Goal: Information Seeking & Learning: Learn about a topic

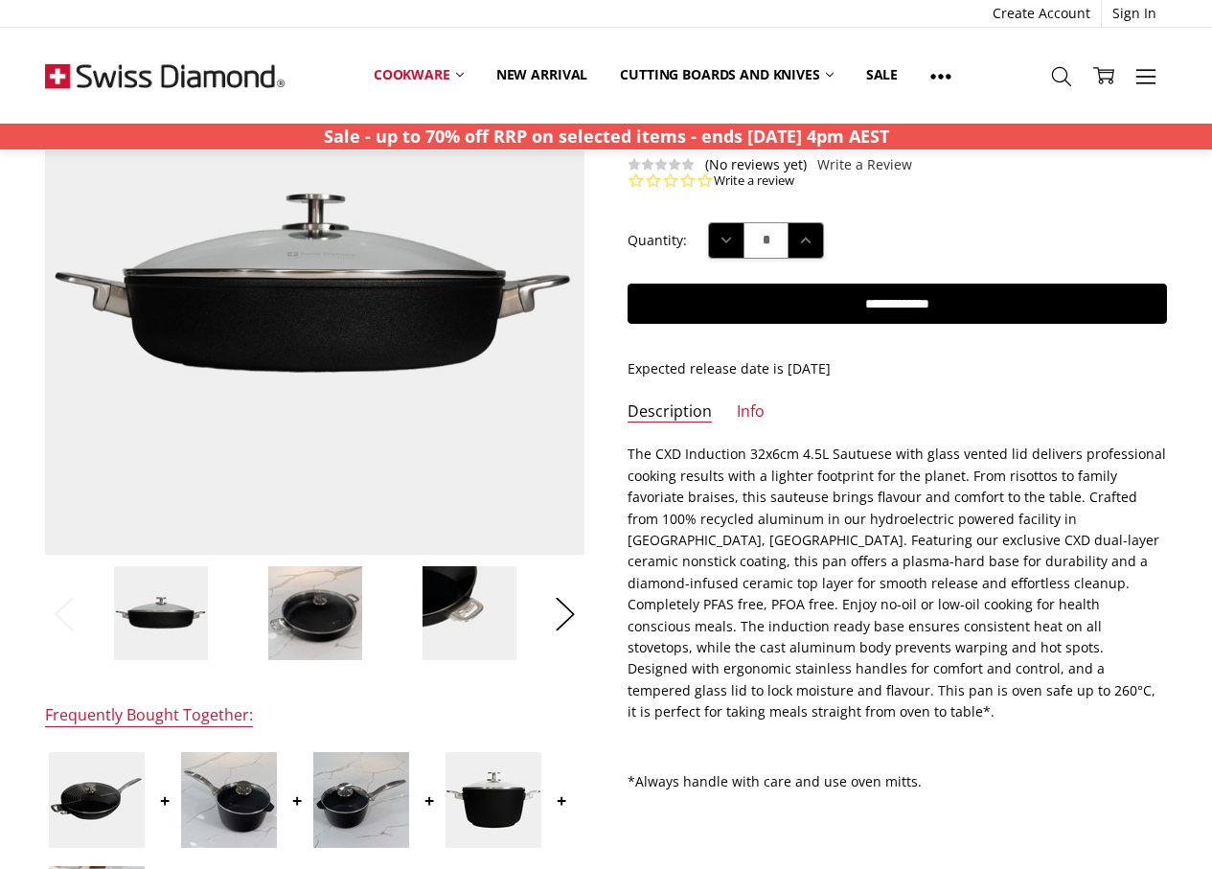
scroll to position [192, 0]
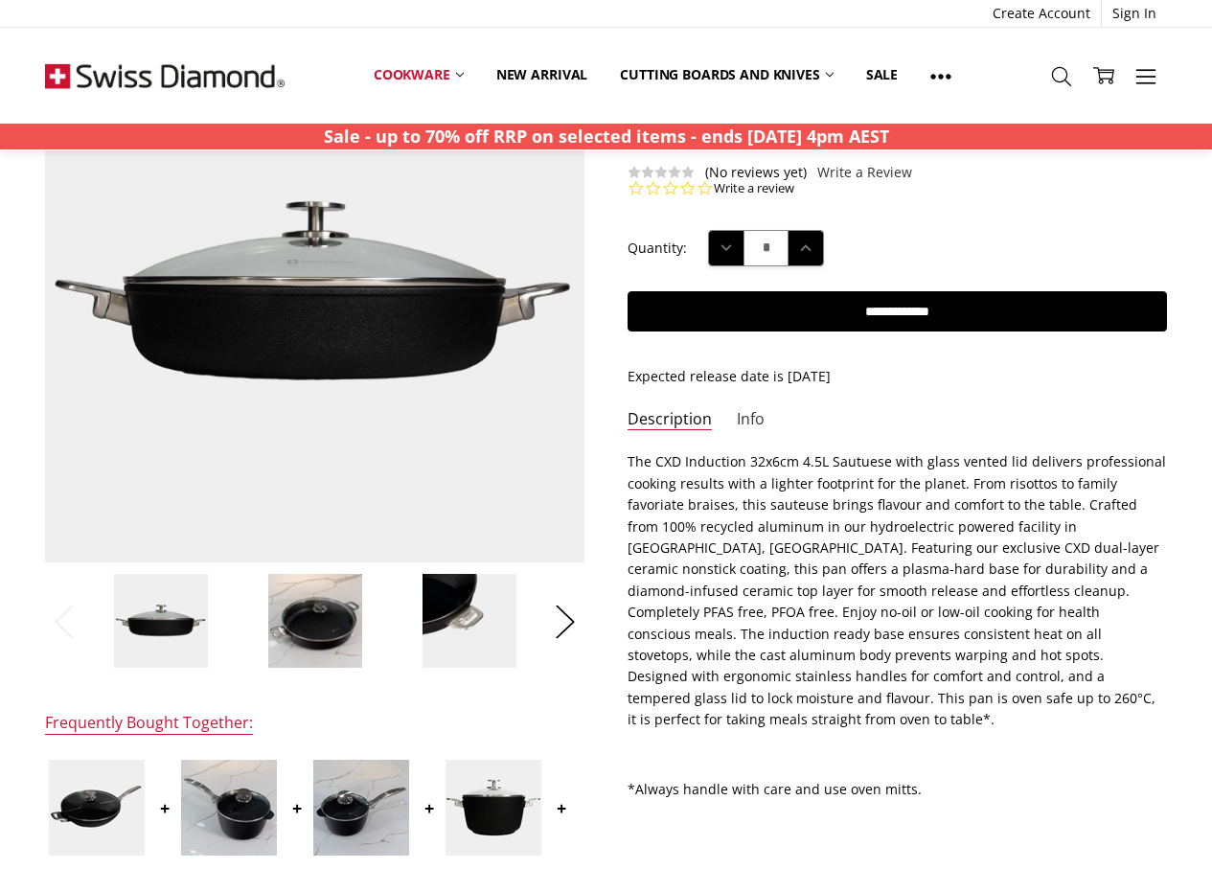
click at [755, 420] on link "Info" at bounding box center [751, 420] width 28 height 22
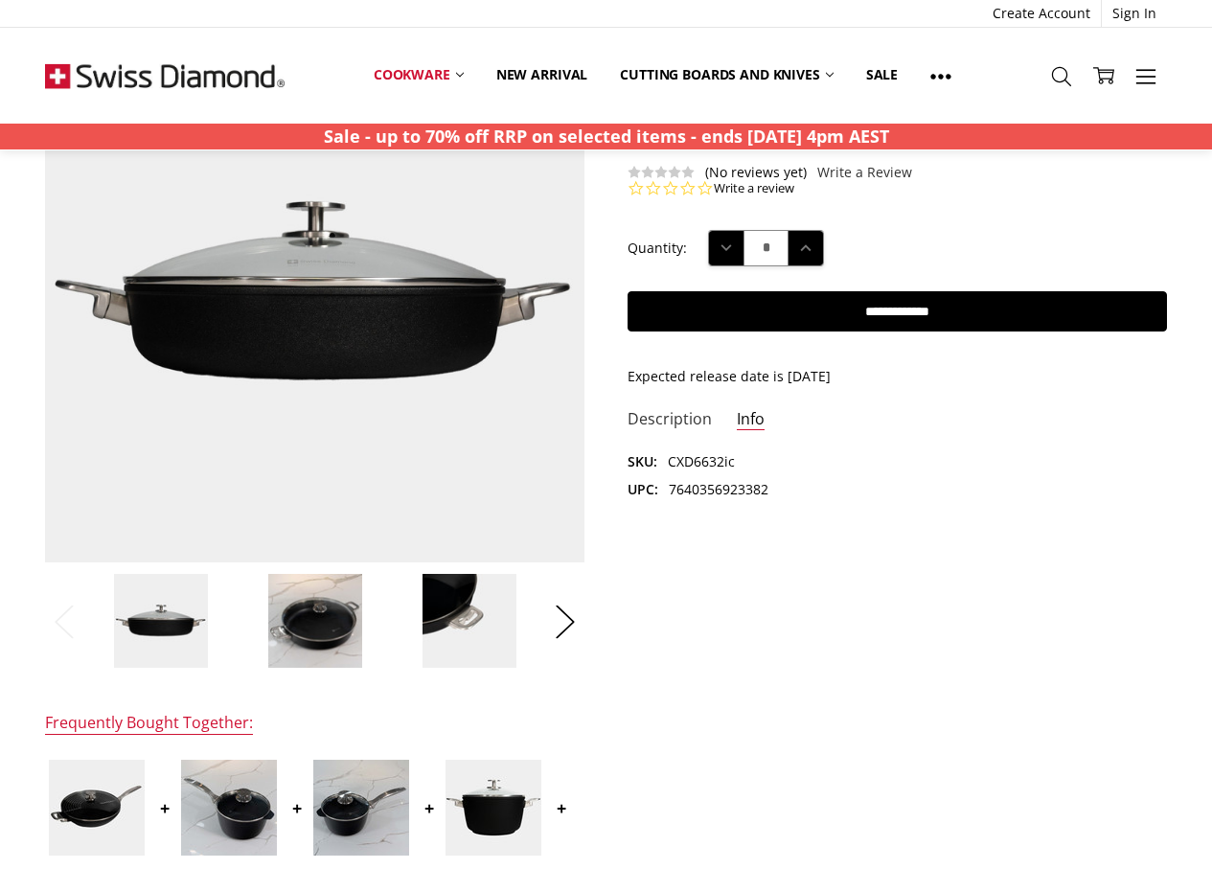
click at [656, 423] on link "Description" at bounding box center [670, 420] width 84 height 22
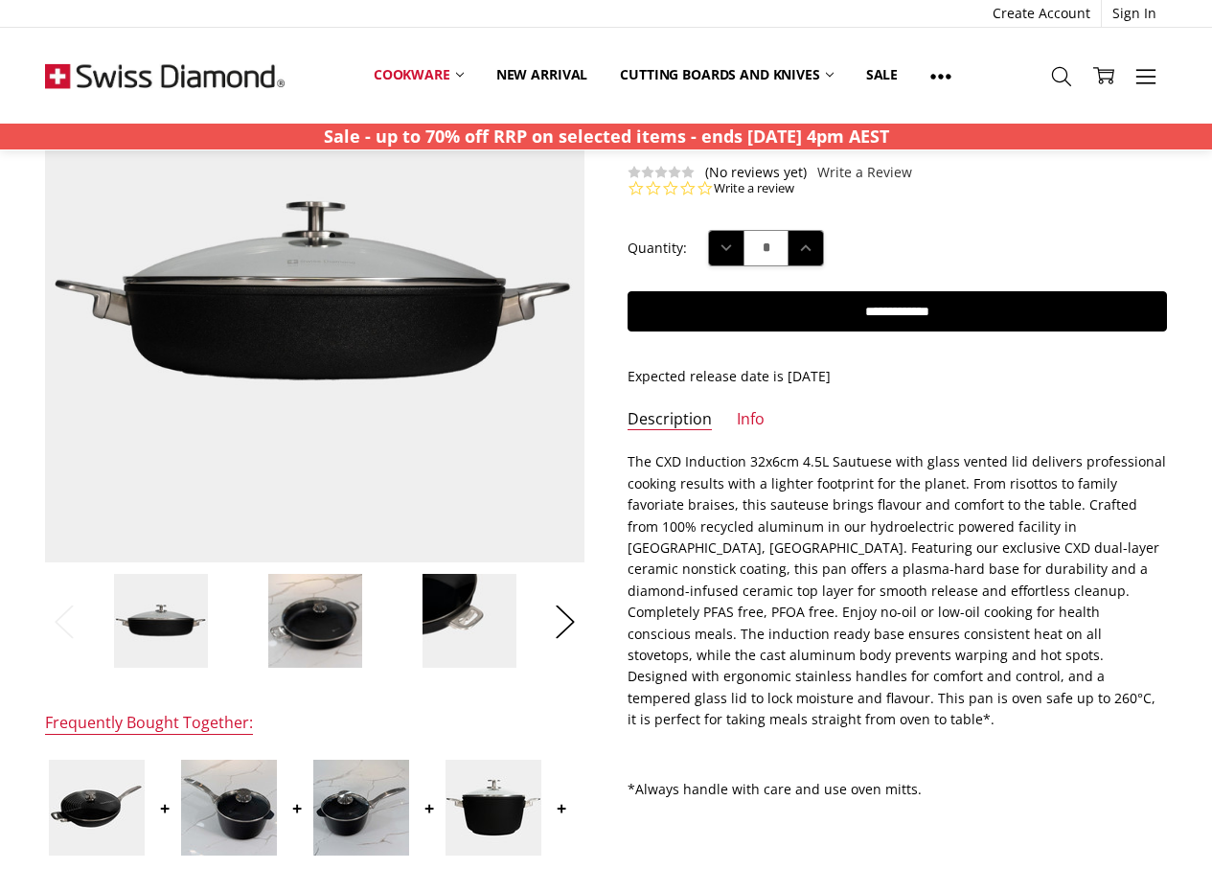
click at [636, 465] on p "The CXD Induction 32x6cm 4.5L Sautuese with glass vented lid delivers professio…" at bounding box center [898, 590] width 540 height 279
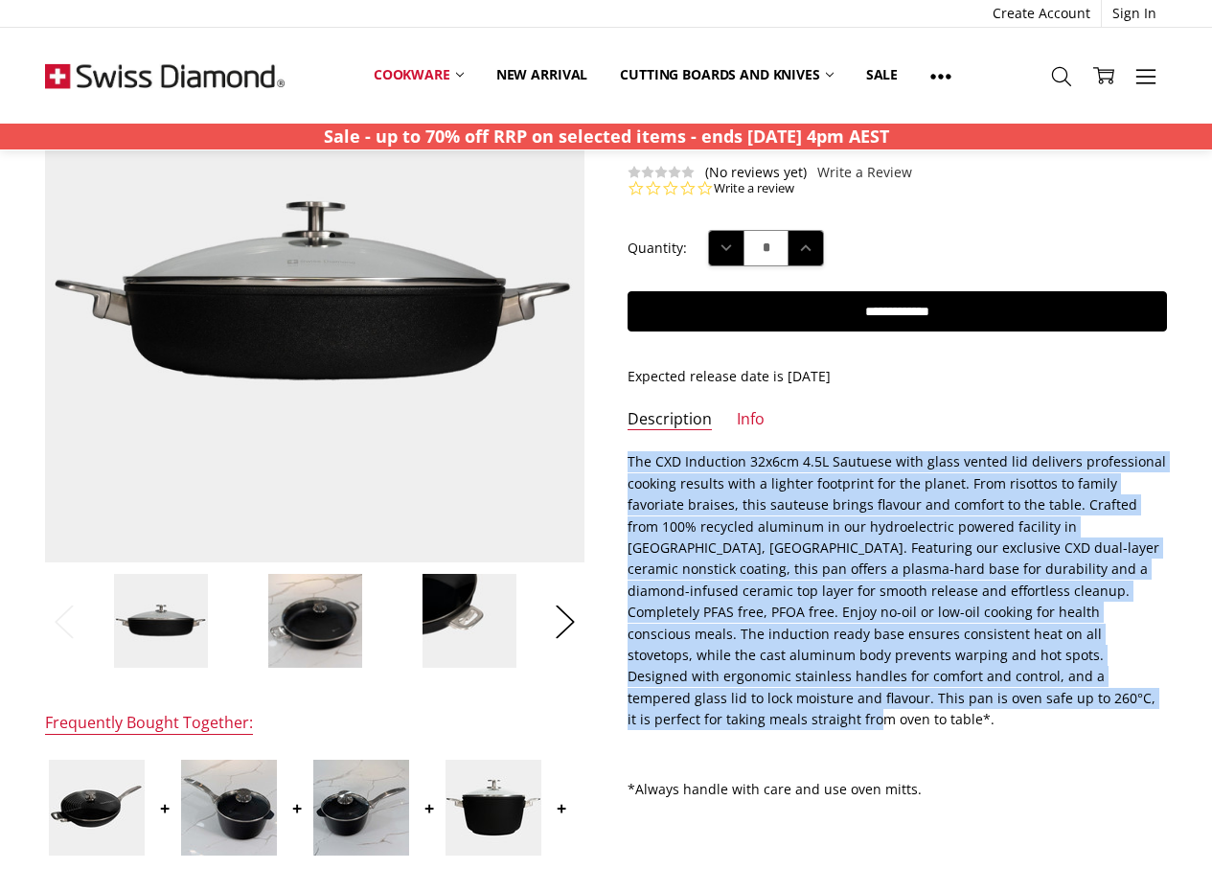
click at [904, 700] on p "The CXD Induction 32x6cm 4.5L Sautuese with glass vented lid delivers professio…" at bounding box center [898, 590] width 540 height 279
copy p "The CXD Induction 32x6cm 4.5L Sautuese with glass vented lid delivers professio…"
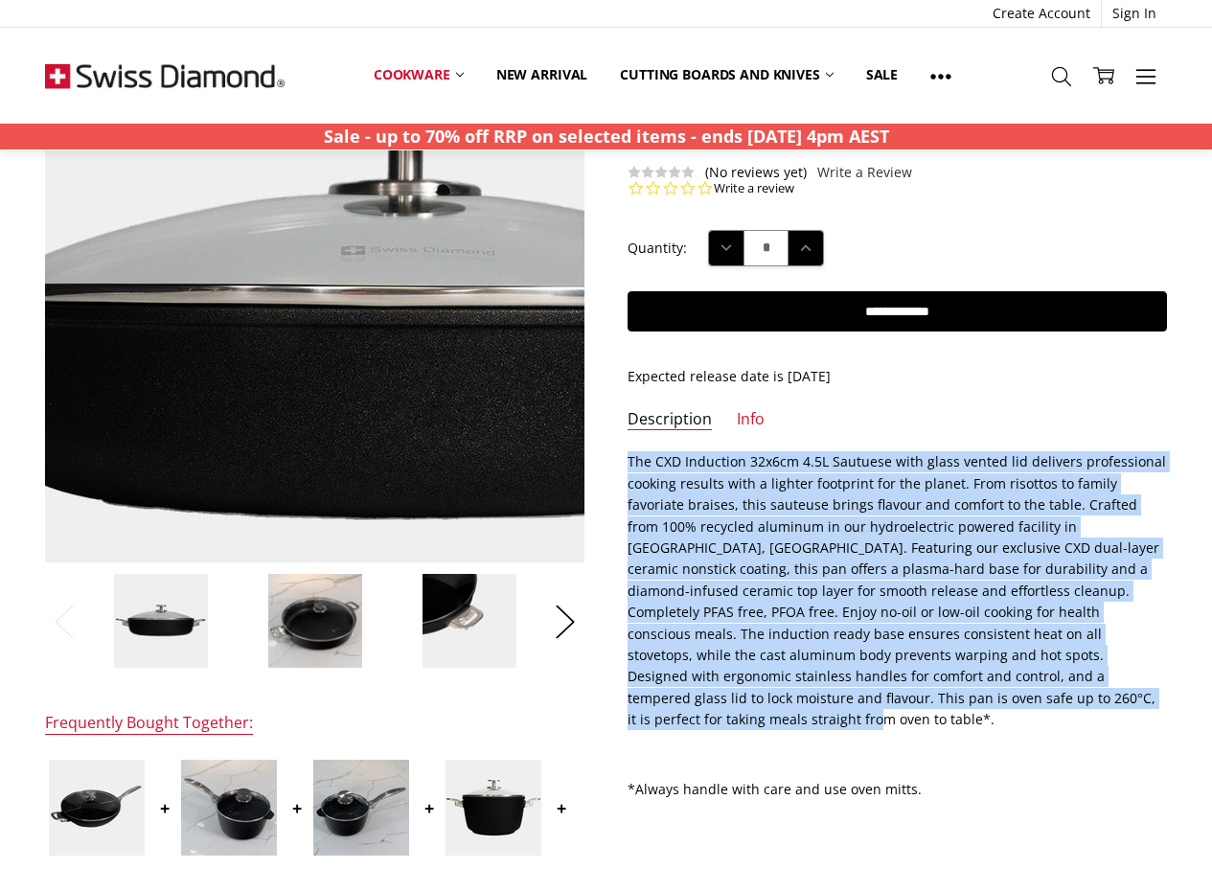
click at [246, 270] on img at bounding box center [403, 321] width 1227 height 1227
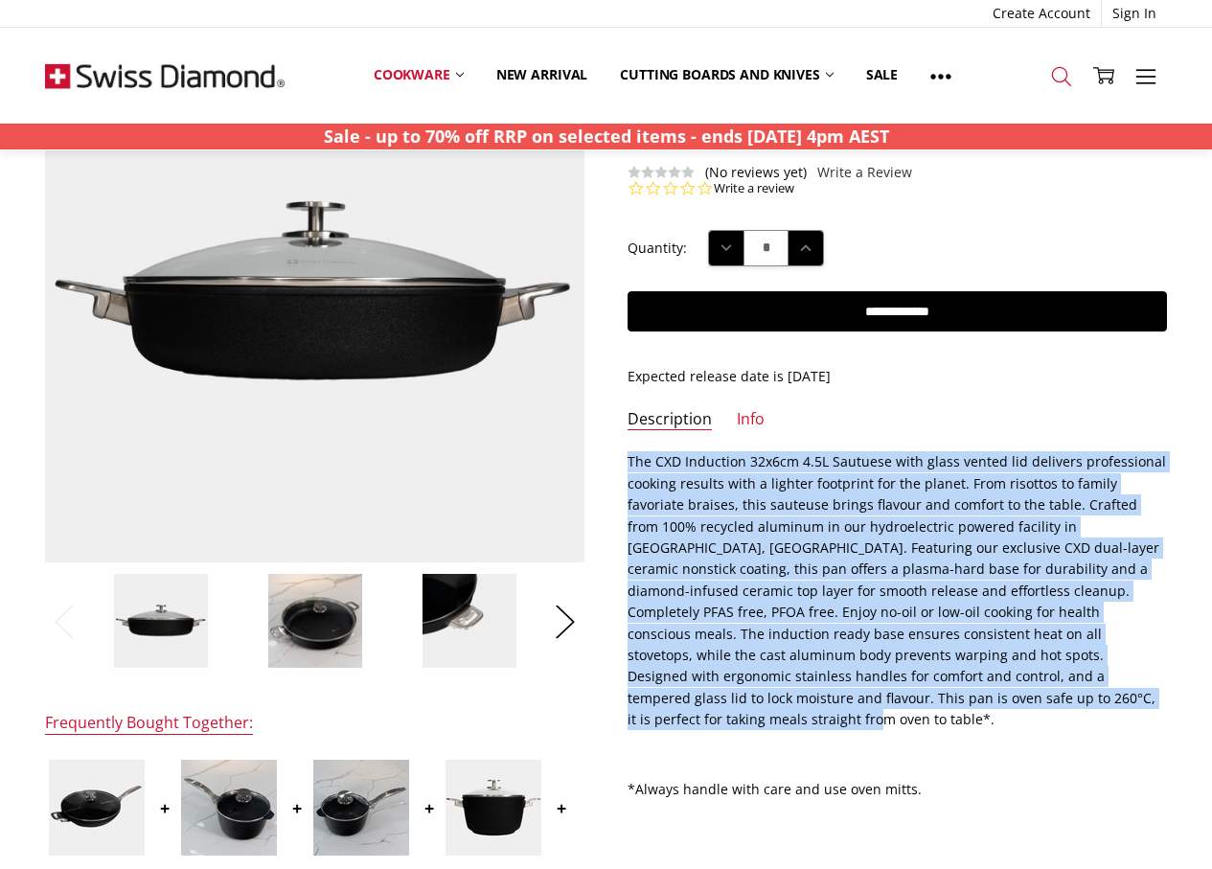
click at [1061, 73] on icon at bounding box center [1061, 76] width 21 height 21
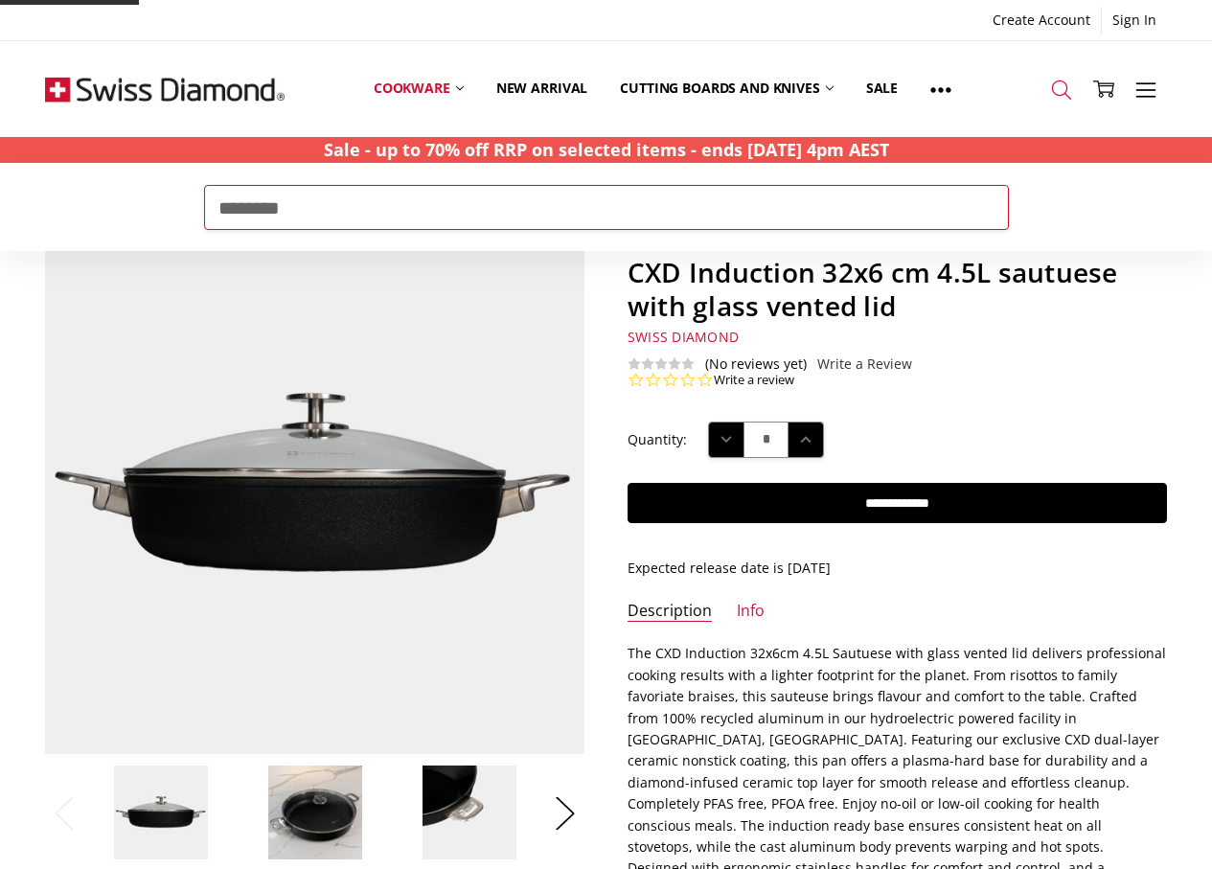
type input "********"
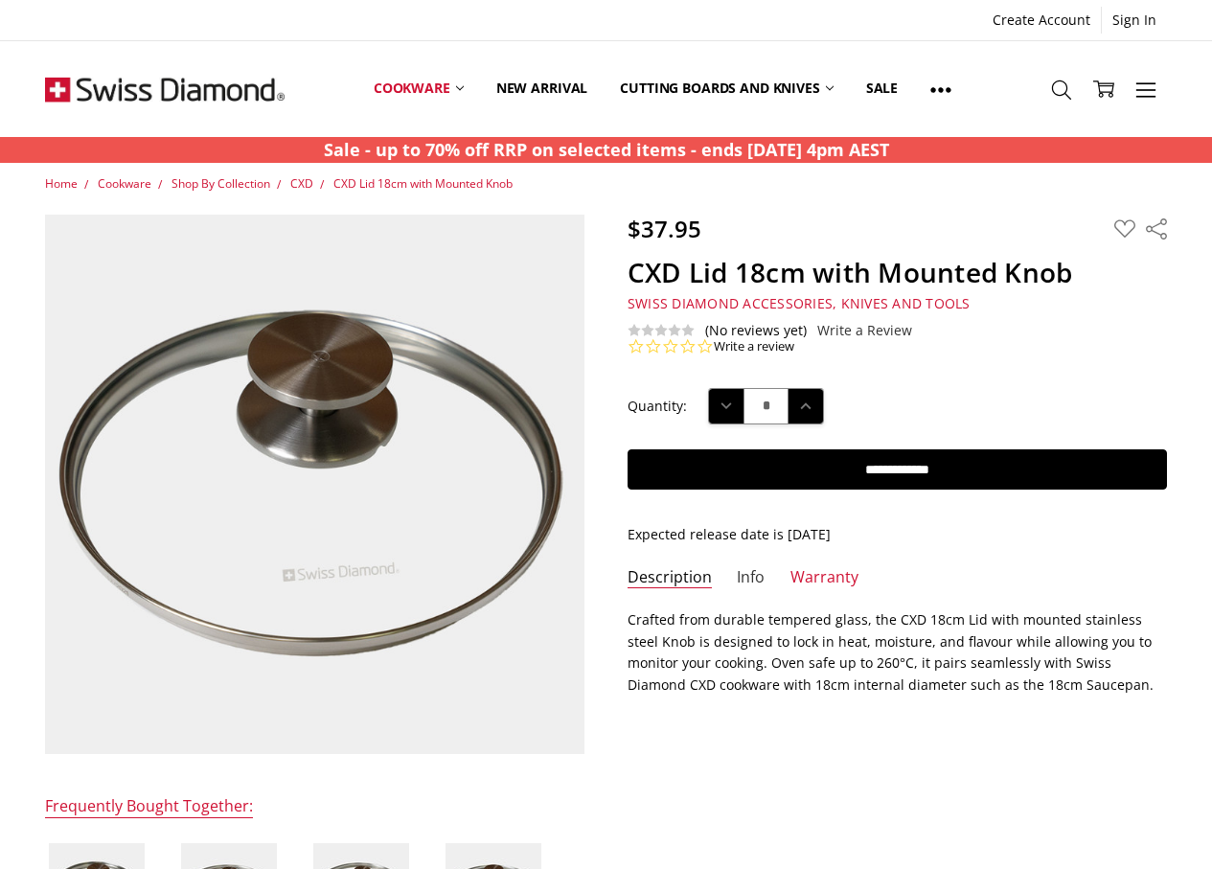
click at [748, 576] on link "Info" at bounding box center [751, 578] width 28 height 22
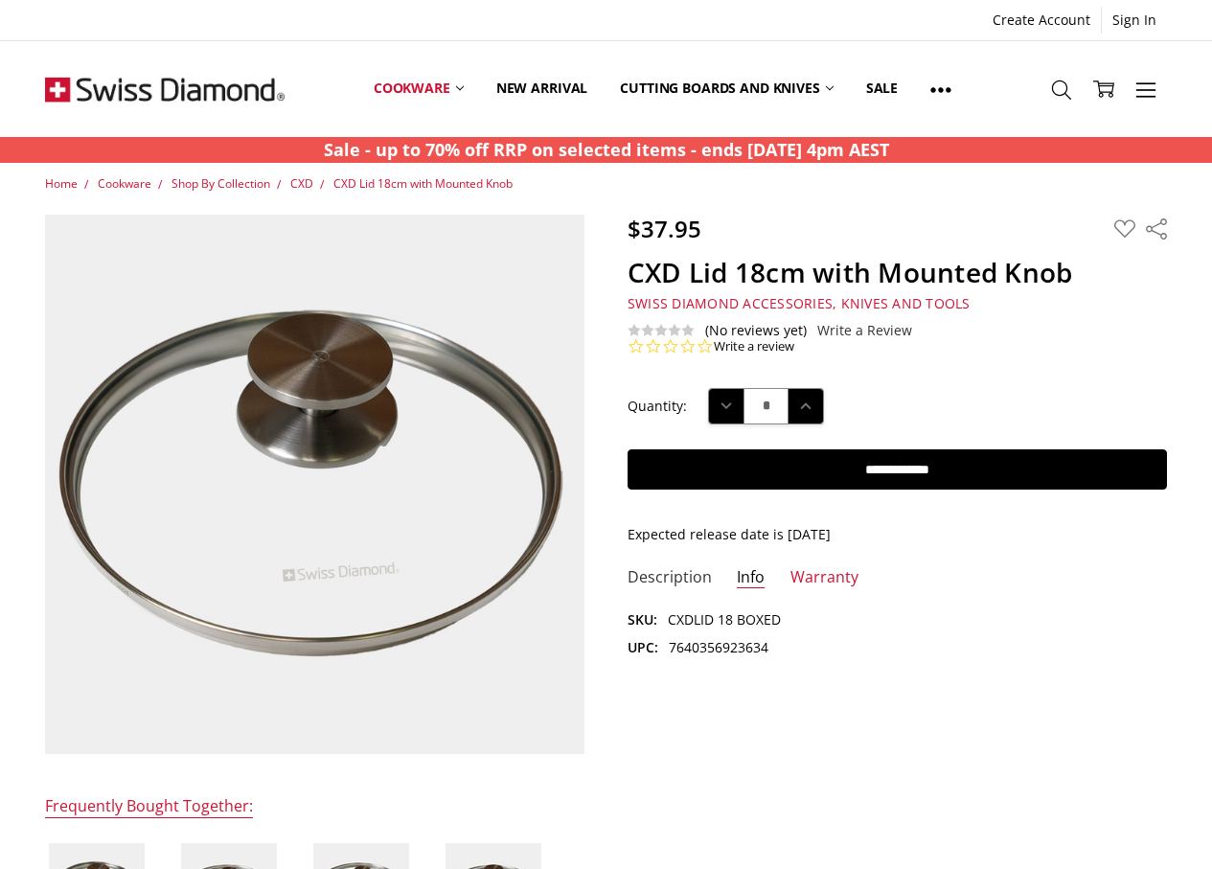
click at [658, 579] on link "Description" at bounding box center [670, 578] width 84 height 22
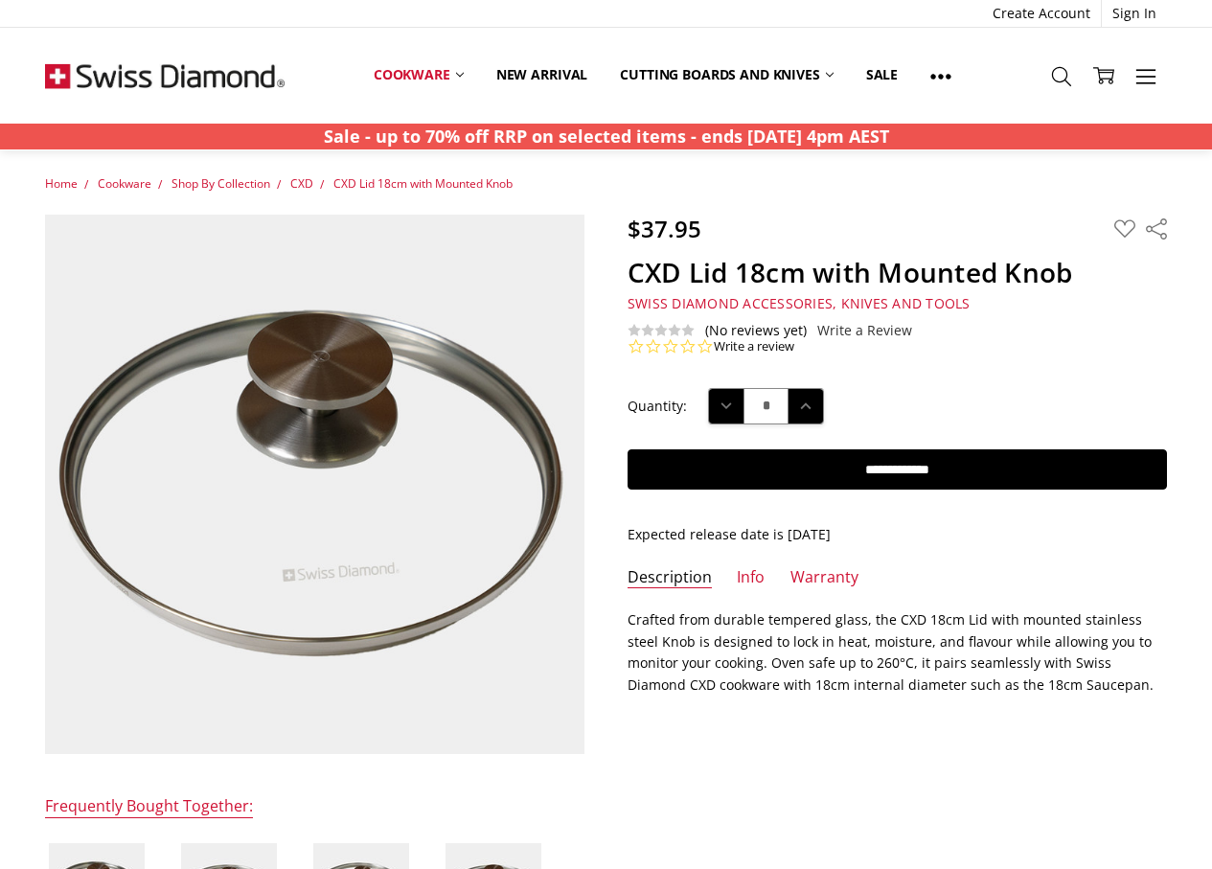
scroll to position [96, 0]
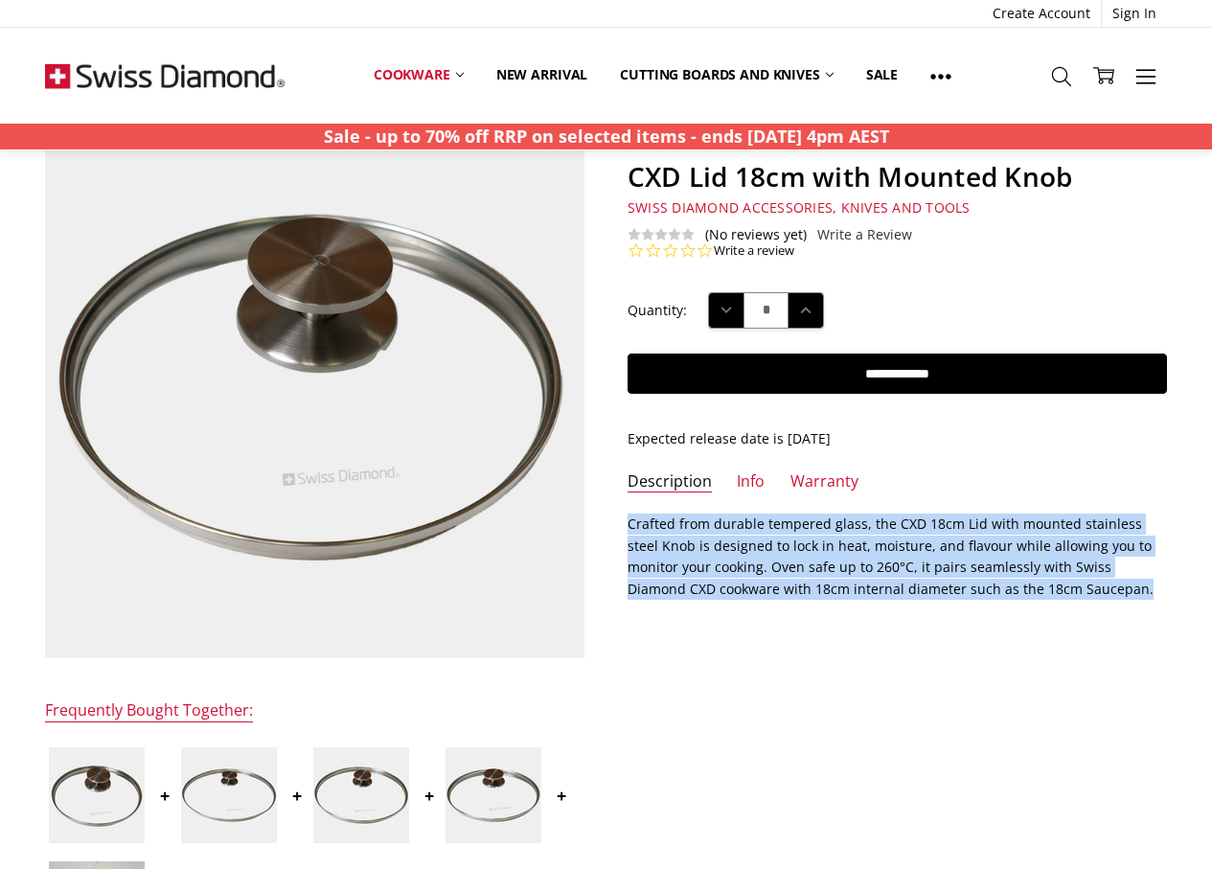
drag, startPoint x: 625, startPoint y: 518, endPoint x: 1050, endPoint y: 594, distance: 432.4
click at [1050, 594] on section "Description Crafted from durable tempered glass, the CXD 18cm Lid with mounted …" at bounding box center [898, 564] width 582 height 100
copy p "Crafted from durable tempered glass, the CXD 18cm Lid with mounted stainless st…"
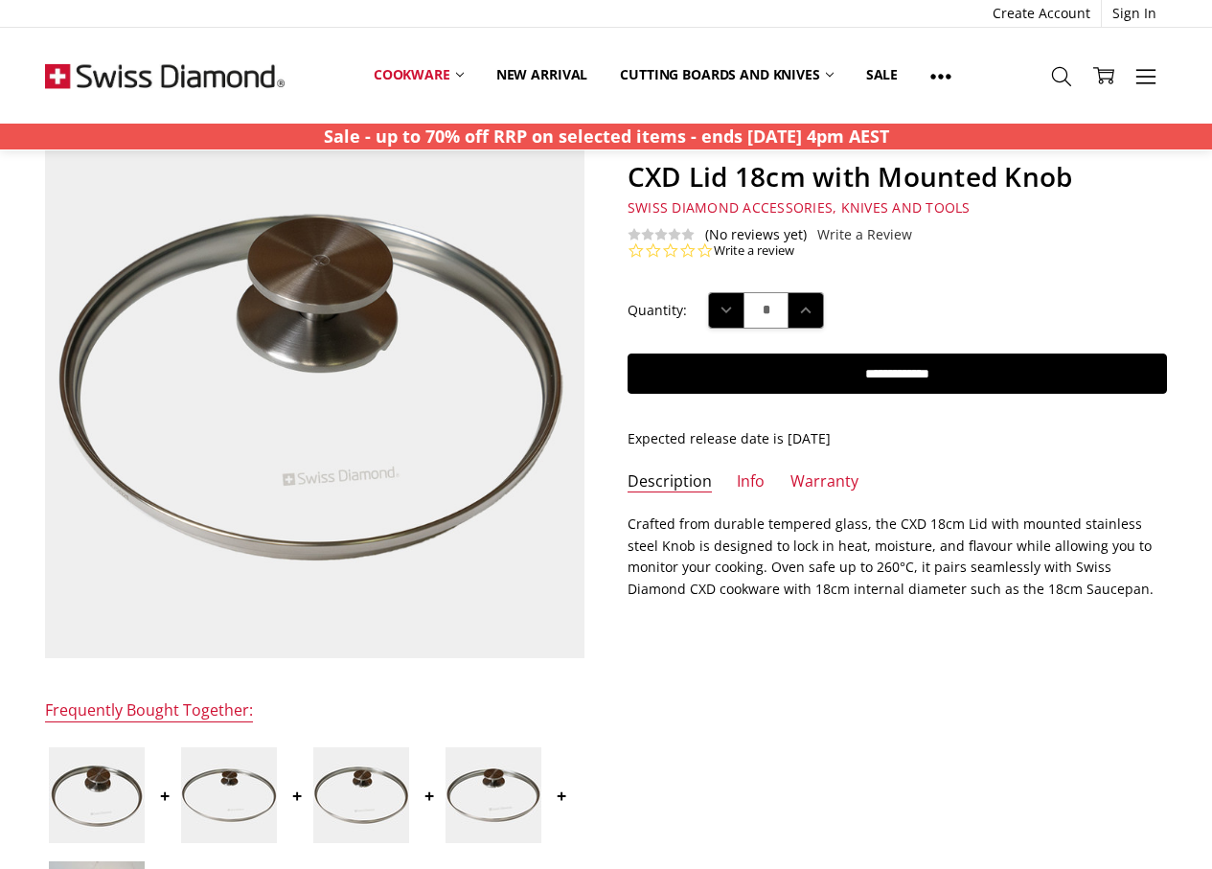
click at [962, 205] on h5 "Swiss Diamond Accessories, Knives and Tools" at bounding box center [898, 207] width 540 height 17
drag, startPoint x: 881, startPoint y: 171, endPoint x: 1079, endPoint y: 174, distance: 198.4
click at [1079, 174] on h1 "CXD Lid 18cm with Mounted Knob" at bounding box center [898, 177] width 540 height 34
copy h1 "Mounted Knob"
click at [752, 485] on link "Info" at bounding box center [751, 483] width 28 height 22
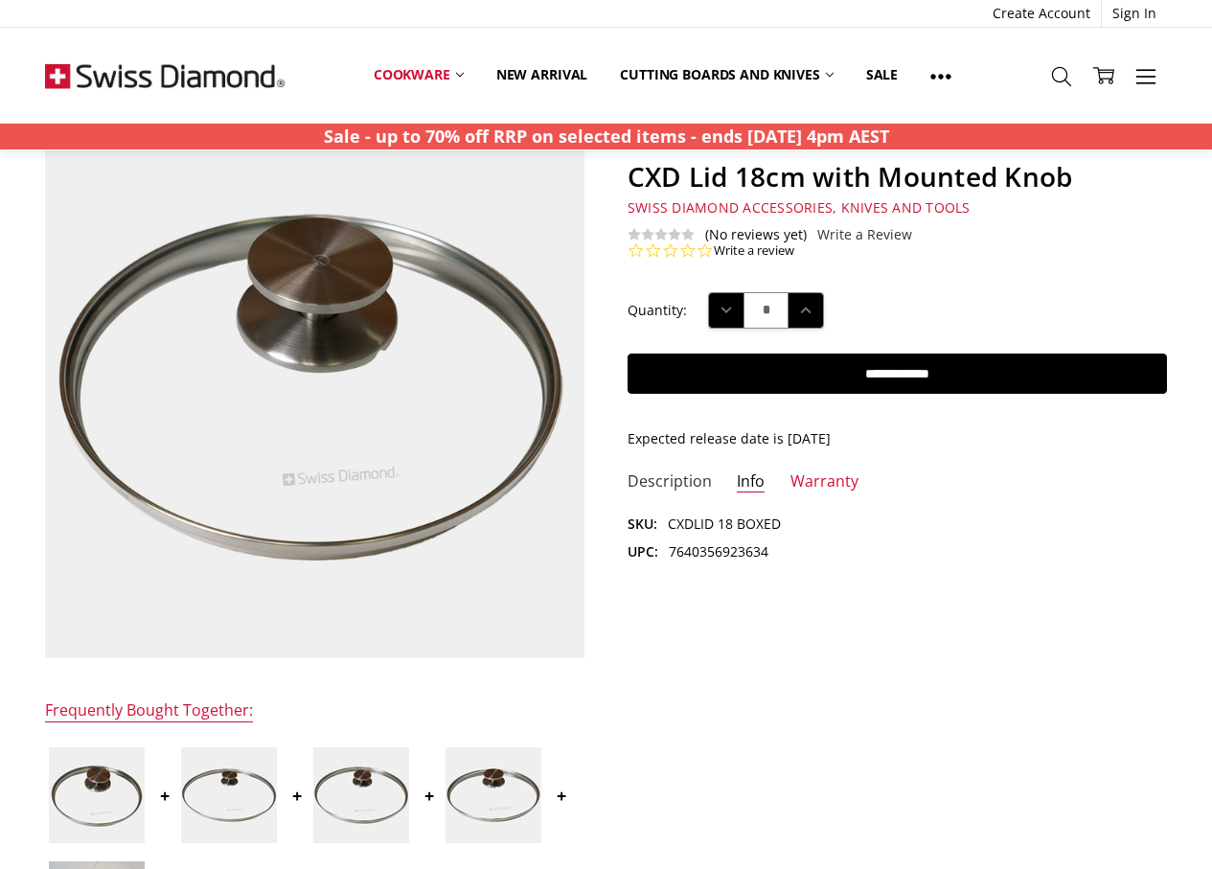
click at [652, 479] on link "Description" at bounding box center [670, 483] width 84 height 22
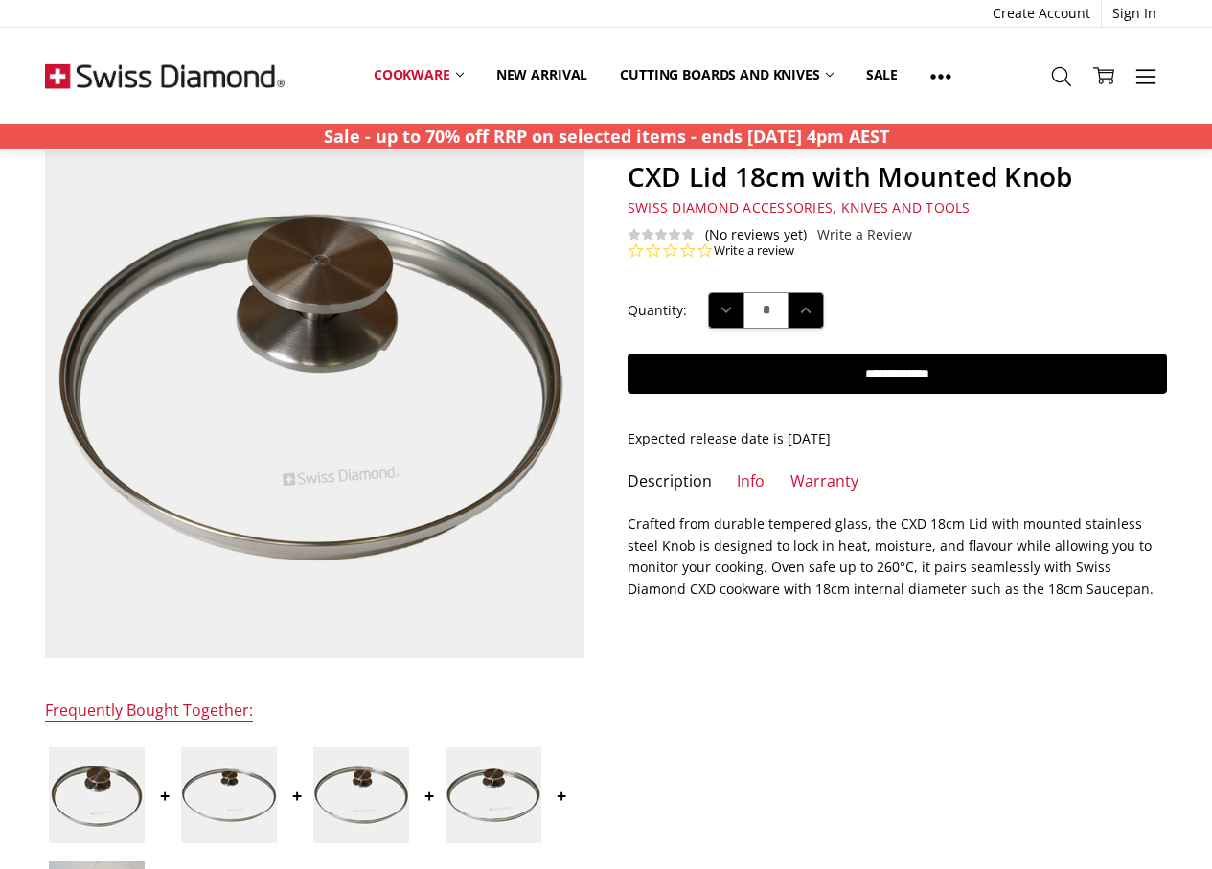
scroll to position [192, 0]
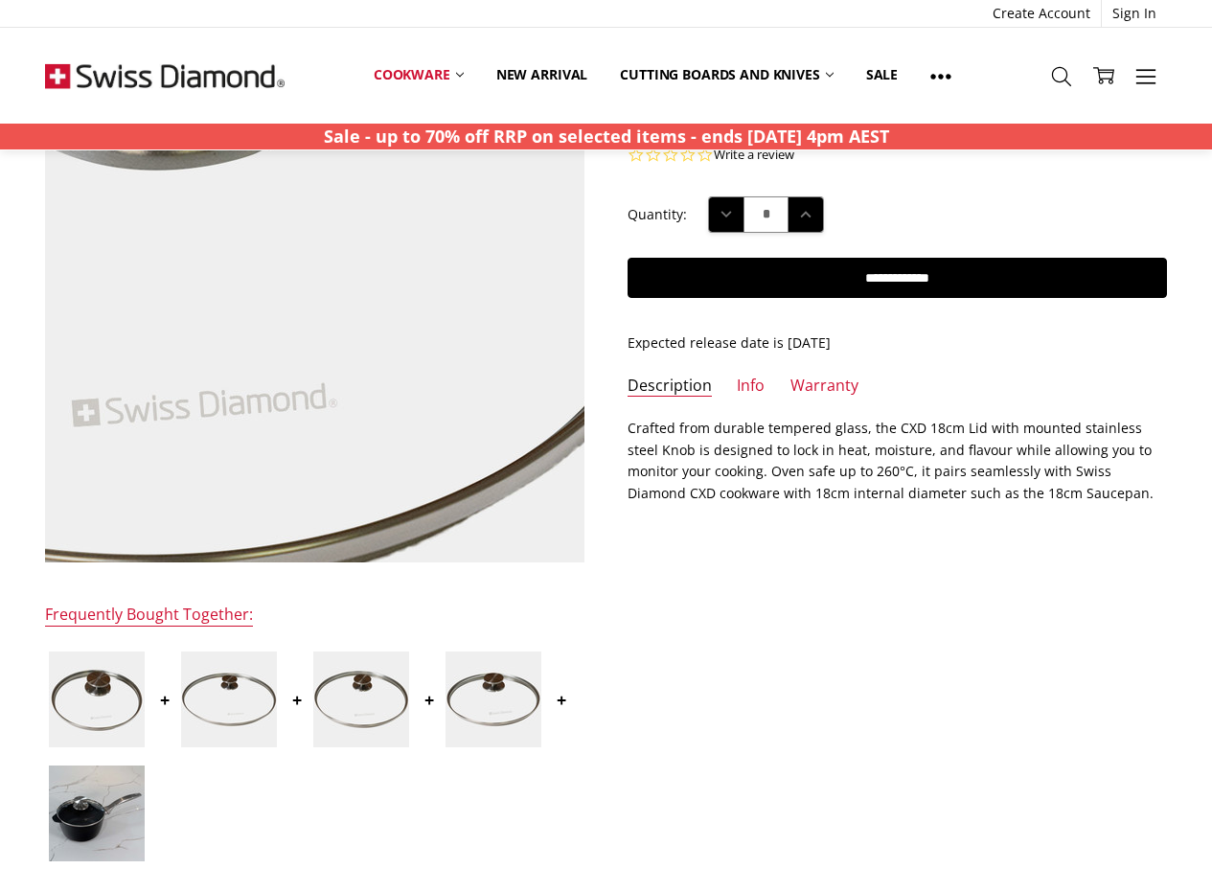
click at [450, 360] on img at bounding box center [144, 206] width 1227 height 1227
